Goal: Task Accomplishment & Management: Manage account settings

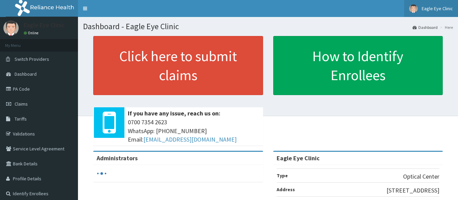
click at [419, 8] on link "Eagle Eye Clinic" at bounding box center [431, 8] width 54 height 17
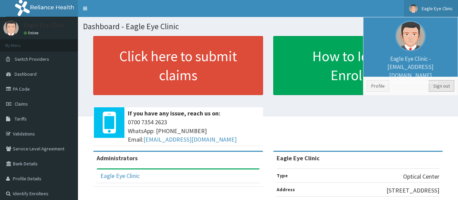
click at [443, 85] on link "Sign out" at bounding box center [441, 86] width 25 height 12
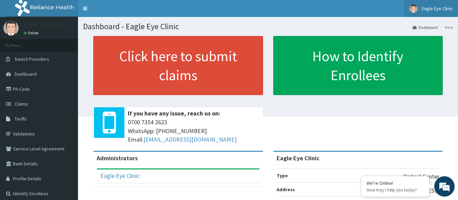
click at [417, 10] on img at bounding box center [414, 8] width 8 height 8
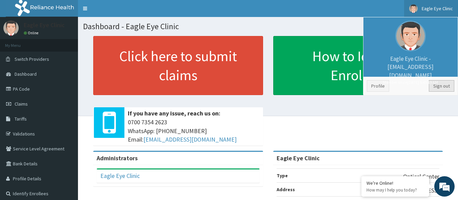
click at [445, 84] on link "Sign out" at bounding box center [441, 86] width 25 height 12
